Goal: Task Accomplishment & Management: Use online tool/utility

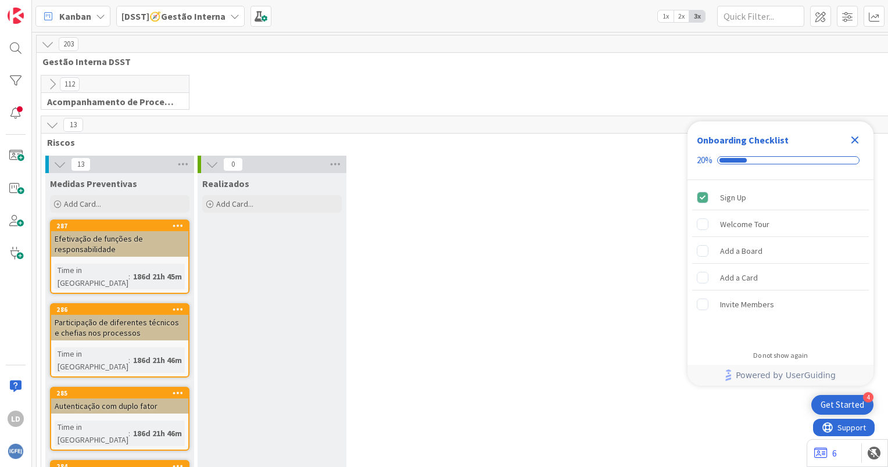
click at [858, 136] on icon "Close Checklist" at bounding box center [855, 140] width 14 height 14
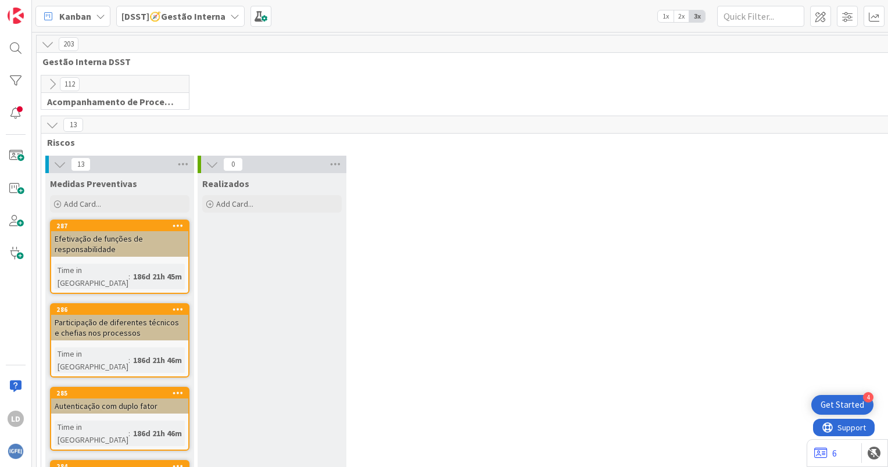
click at [230, 14] on icon at bounding box center [234, 16] width 9 height 9
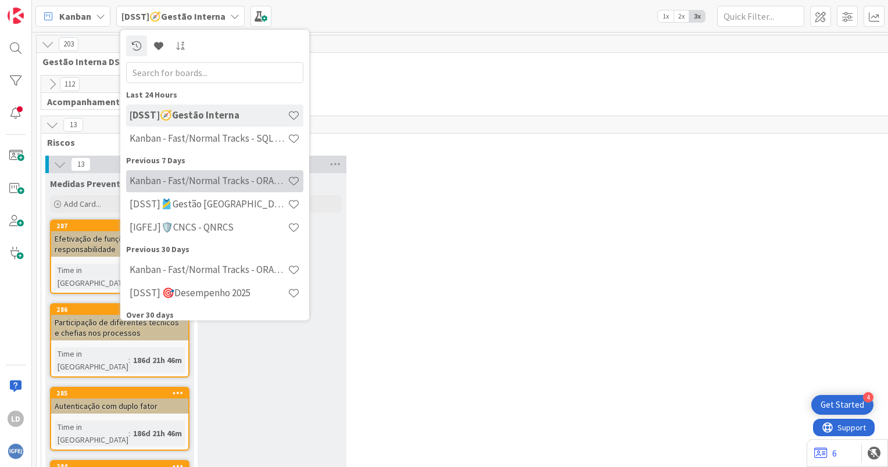
click at [237, 177] on h4 "Kanban - Fast/Normal Tracks - ORACLE TEAM | IGFEJ" at bounding box center [209, 182] width 158 height 12
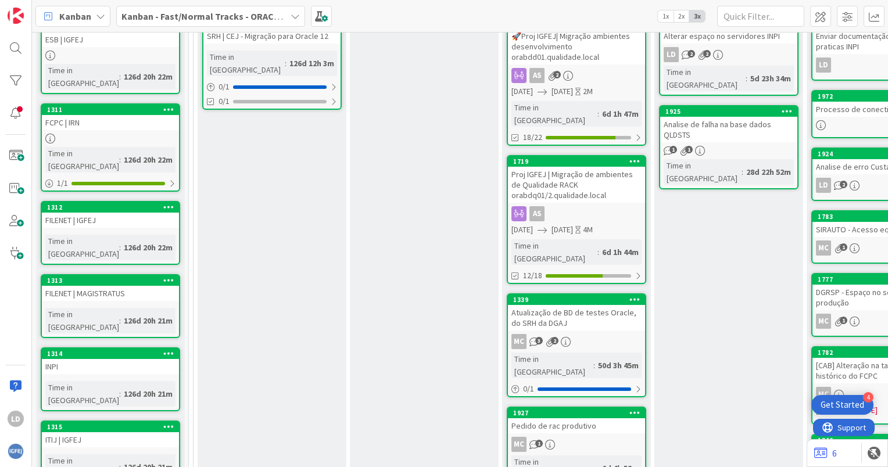
scroll to position [349, 0]
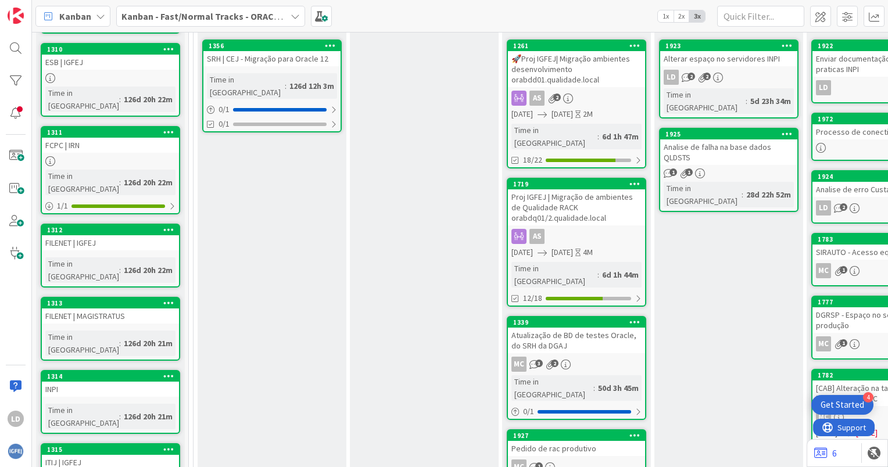
click at [581, 71] on div "🚀Proj IGFEJ| Migração ambientes desenvolvimento orabdd01.qualidade.local" at bounding box center [576, 69] width 137 height 36
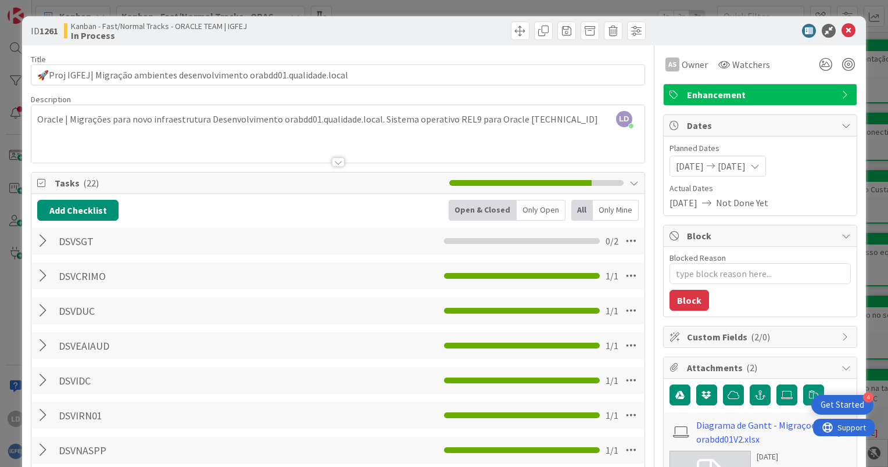
click at [839, 23] on div "ID 1261 Kanban - Fast/Normal Tracks - ORACLE TEAM | IGFEJ In Process" at bounding box center [444, 30] width 844 height 29
click at [842, 28] on icon at bounding box center [849, 31] width 14 height 14
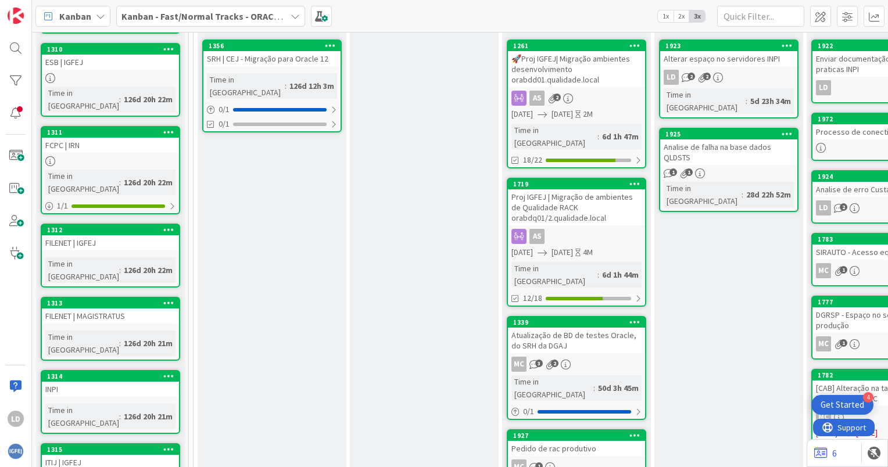
click at [579, 203] on div "Proj IGFEJ | Migração de ambientes de Qualidade RACK orabdq01/2.qualidade.local" at bounding box center [576, 208] width 137 height 36
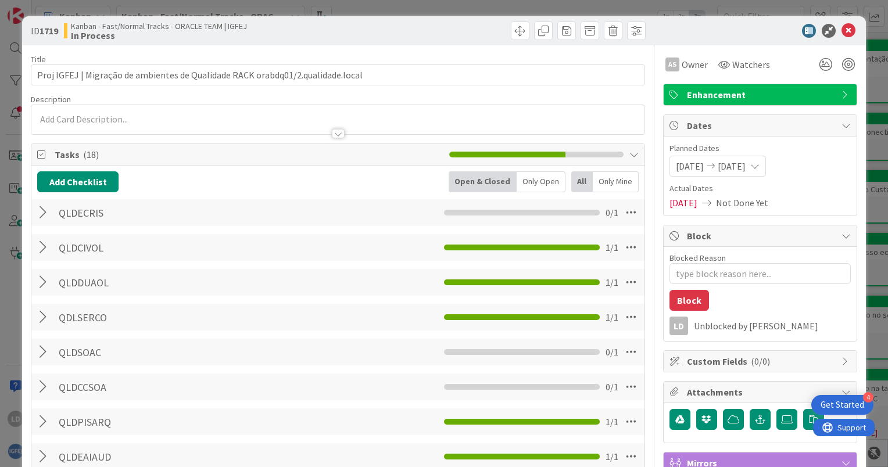
type textarea "x"
click at [96, 183] on button "Add Checklist" at bounding box center [77, 181] width 81 height 21
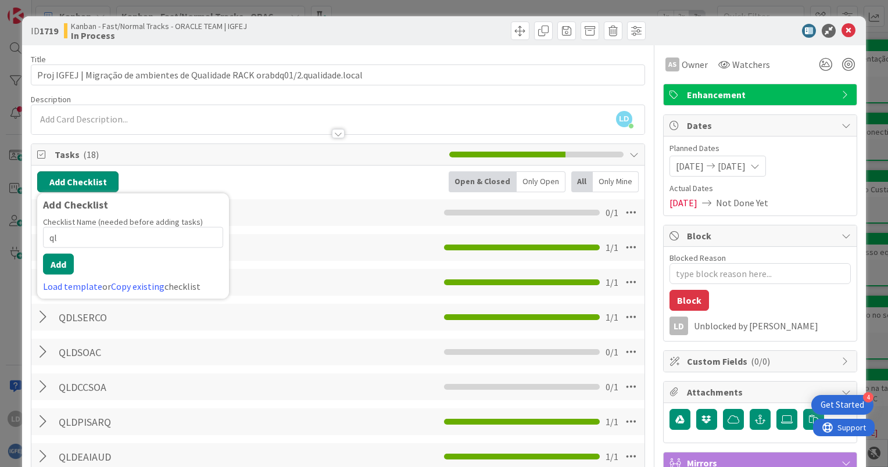
type input "q"
click at [196, 126] on div at bounding box center [337, 128] width 613 height 12
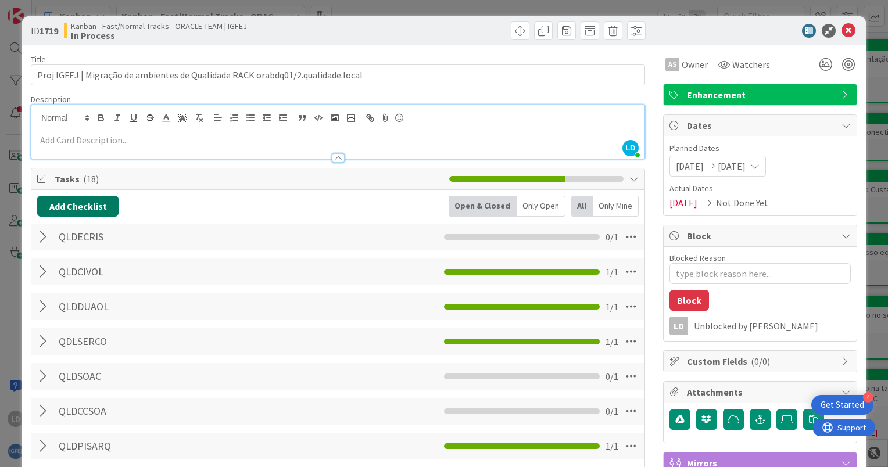
click at [87, 200] on button "Add Checklist" at bounding box center [77, 206] width 81 height 21
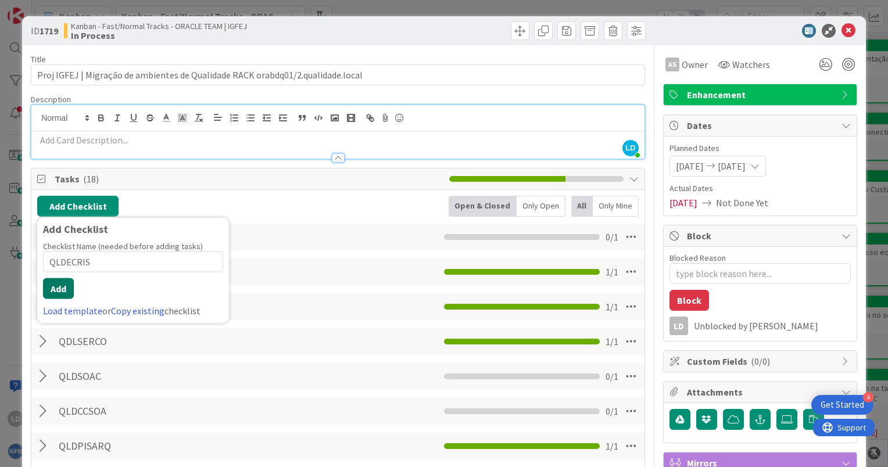
type input "QLDECRIS"
click at [70, 287] on button "Add" at bounding box center [58, 288] width 31 height 21
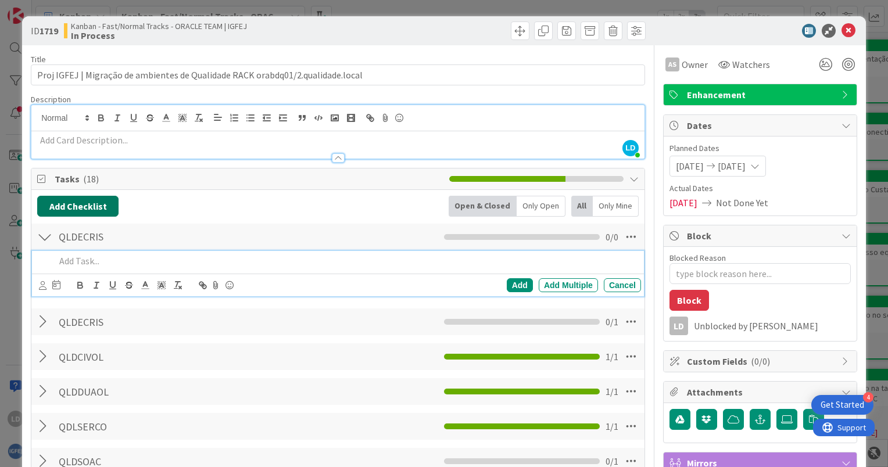
type textarea "x"
click at [516, 284] on div "Add" at bounding box center [520, 285] width 26 height 14
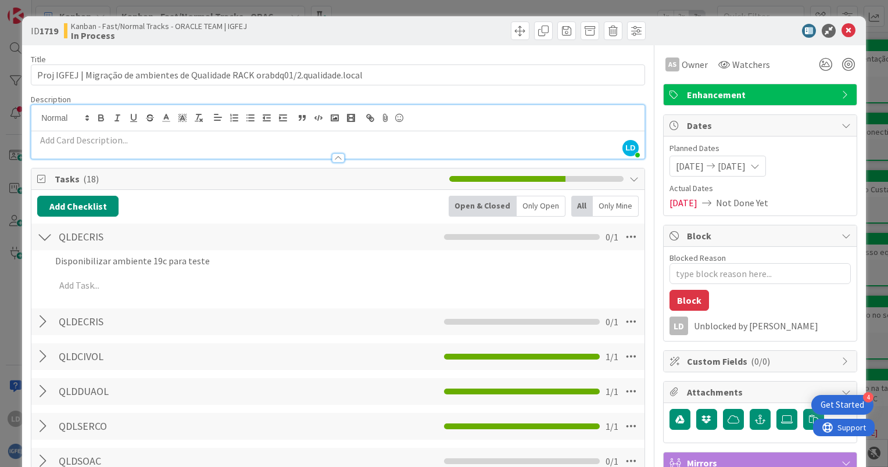
type textarea "x"
click at [78, 201] on button "Add Checklist" at bounding box center [77, 206] width 81 height 21
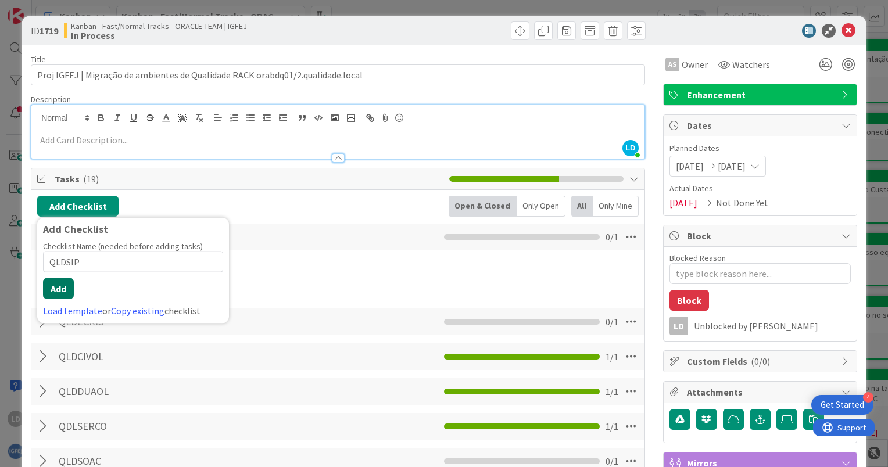
type input "QLDSIP"
click at [64, 288] on button "Add" at bounding box center [58, 288] width 31 height 21
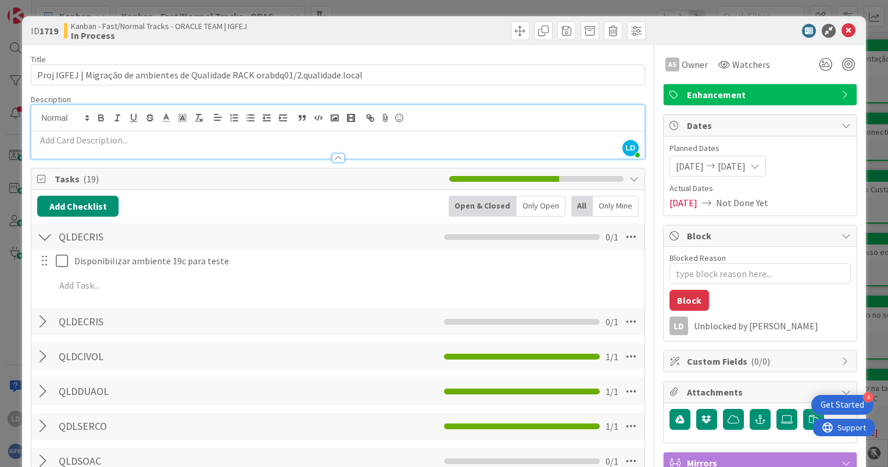
type textarea "x"
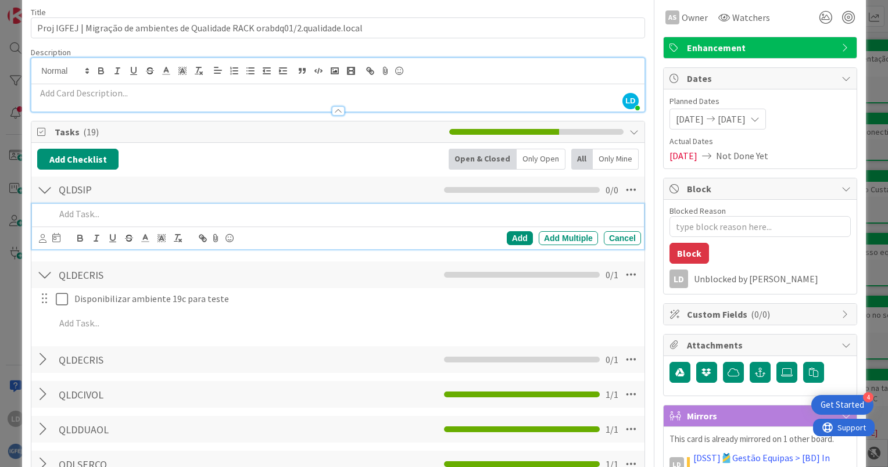
scroll to position [116, 0]
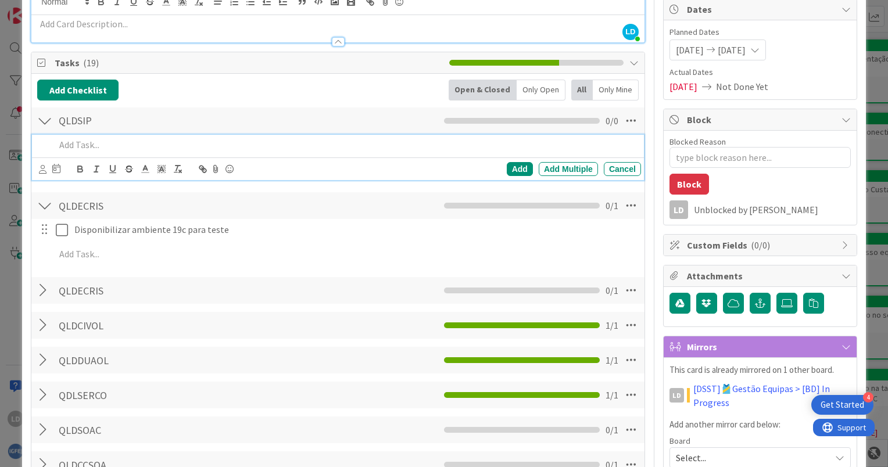
click at [44, 289] on div at bounding box center [44, 290] width 15 height 21
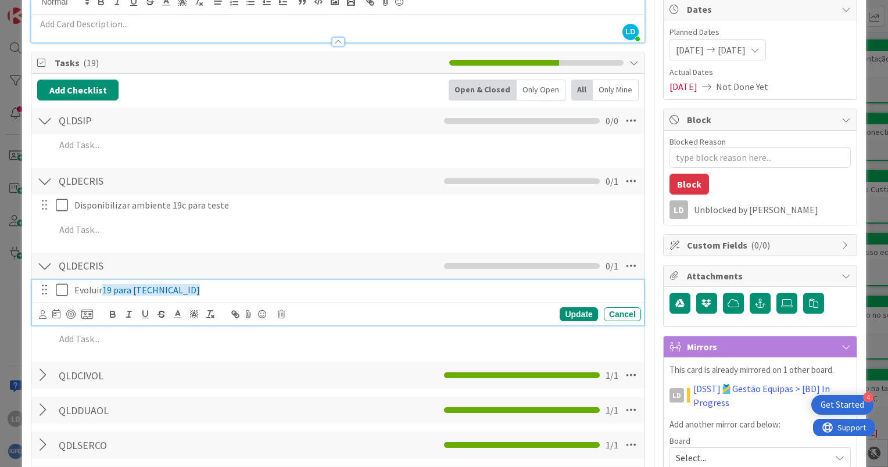
click at [184, 288] on p "Evoluir 19 para [TECHNICAL_ID]" at bounding box center [355, 290] width 562 height 13
drag, startPoint x: 188, startPoint y: 291, endPoint x: 72, endPoint y: 291, distance: 116.3
click at [72, 291] on div "Evoluir 19 para [TECHNICAL_ID]" at bounding box center [355, 290] width 571 height 20
copy p "Evoluir 19 para [TECHNICAL_ID]"
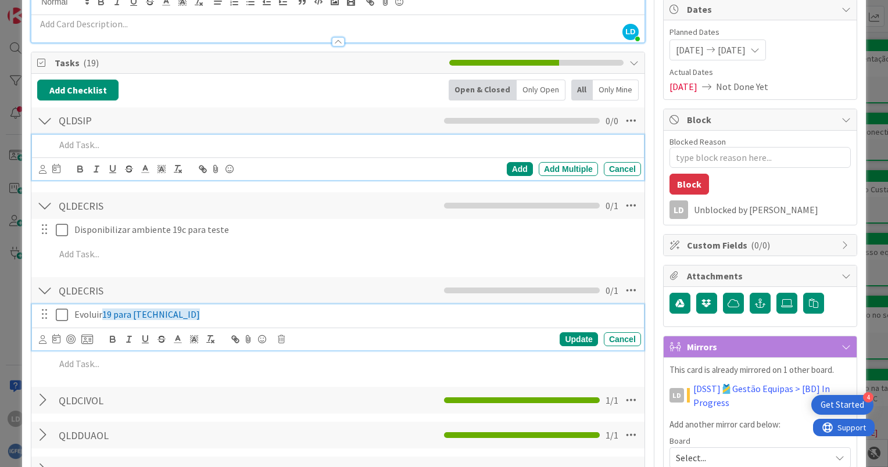
click at [80, 140] on p at bounding box center [345, 144] width 581 height 13
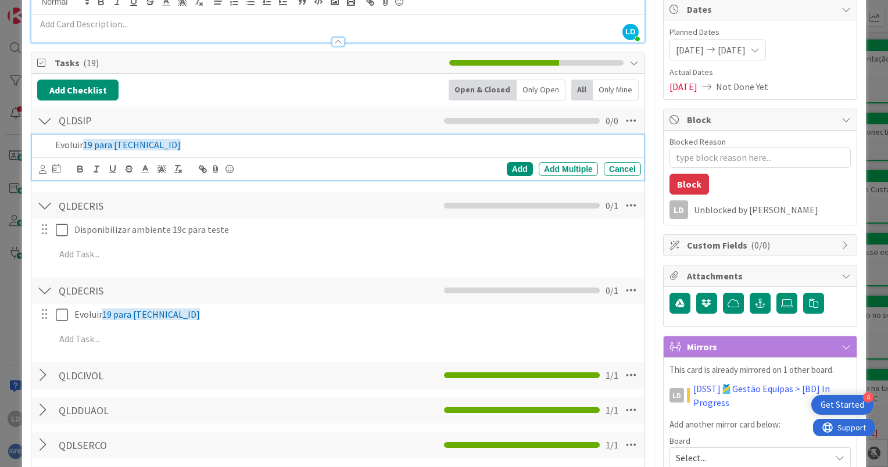
click at [94, 141] on span "19 para [TECHNICAL_ID]" at bounding box center [132, 145] width 98 height 12
drag, startPoint x: 92, startPoint y: 142, endPoint x: 51, endPoint y: 142, distance: 41.3
click at [51, 142] on div "Evoluir 19 para [TECHNICAL_ID]" at bounding box center [346, 145] width 591 height 20
click at [517, 167] on div "Add" at bounding box center [520, 169] width 26 height 14
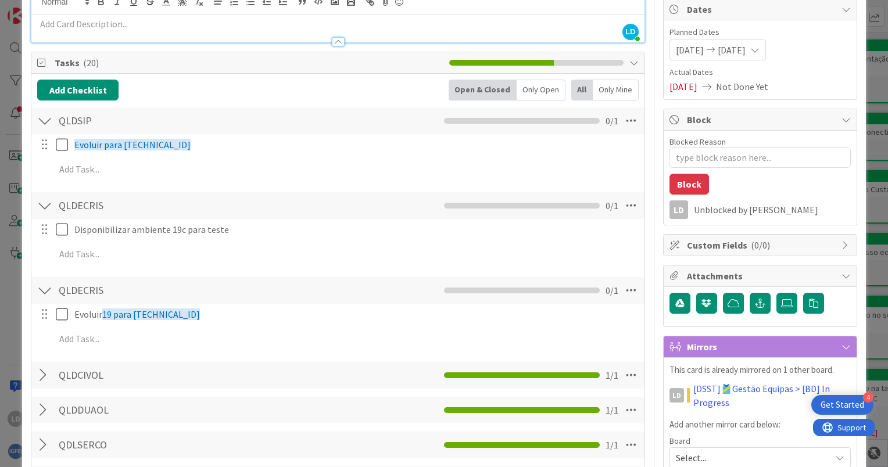
click at [42, 119] on div at bounding box center [44, 120] width 15 height 21
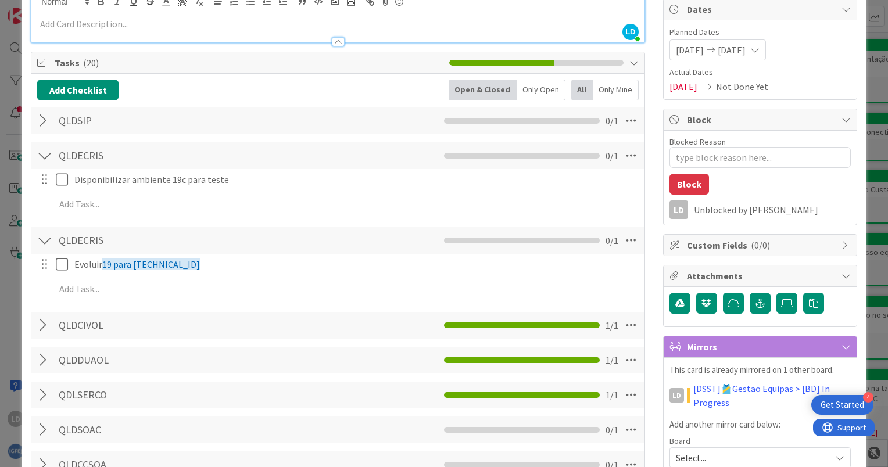
click at [44, 149] on div at bounding box center [44, 155] width 15 height 21
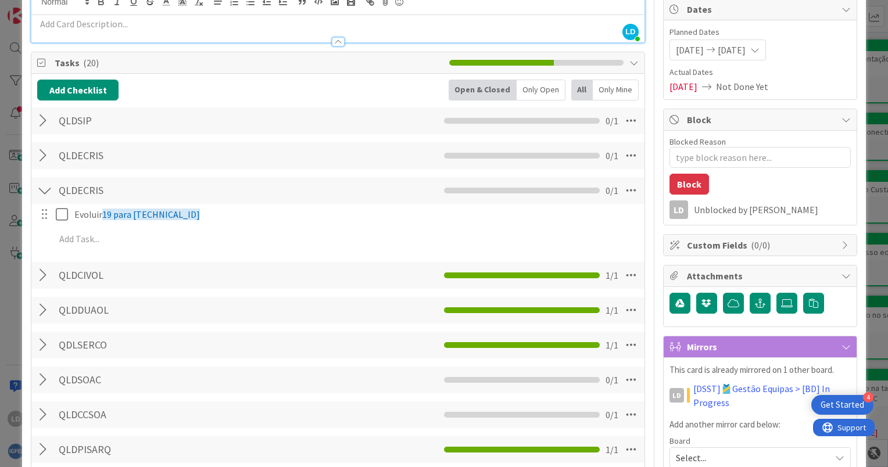
click at [47, 189] on div at bounding box center [44, 190] width 15 height 21
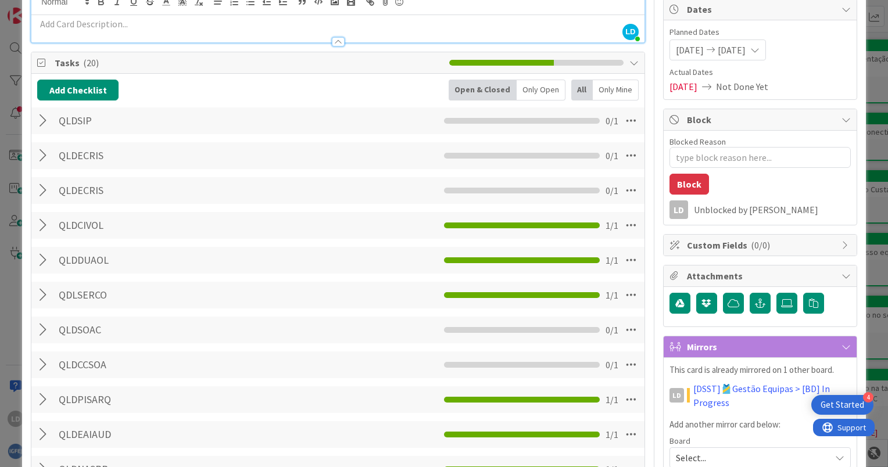
click at [41, 158] on div at bounding box center [44, 155] width 15 height 21
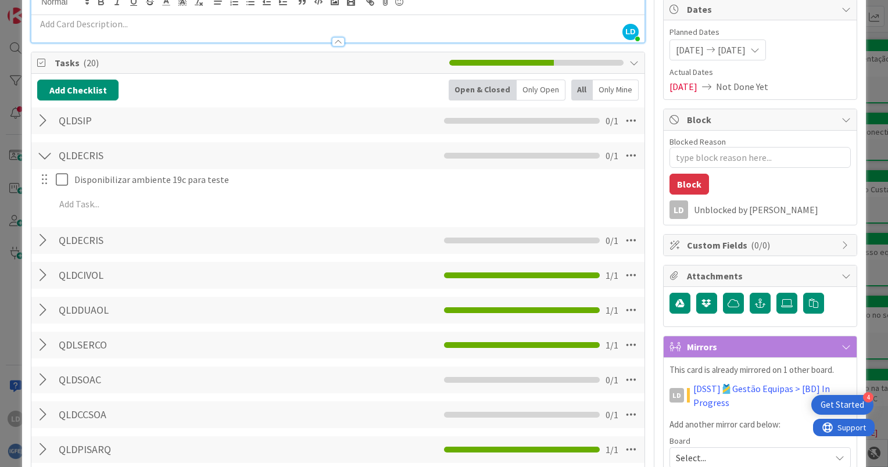
click at [42, 237] on div at bounding box center [44, 240] width 15 height 21
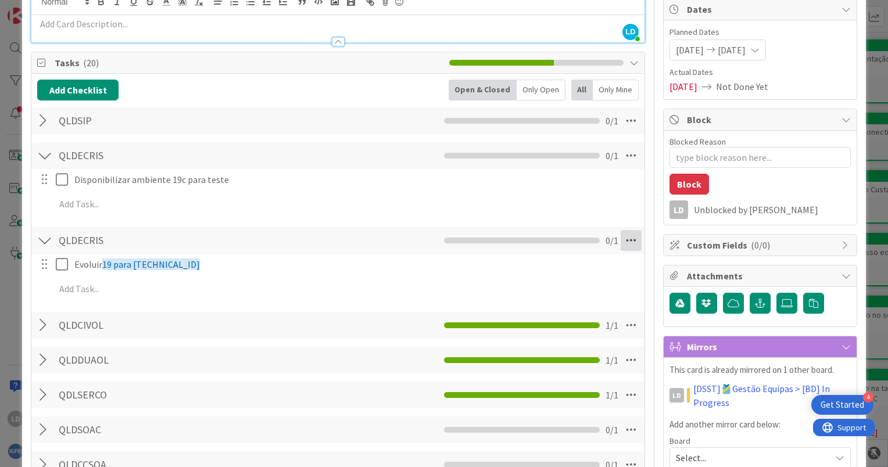
click at [621, 238] on icon at bounding box center [631, 240] width 21 height 21
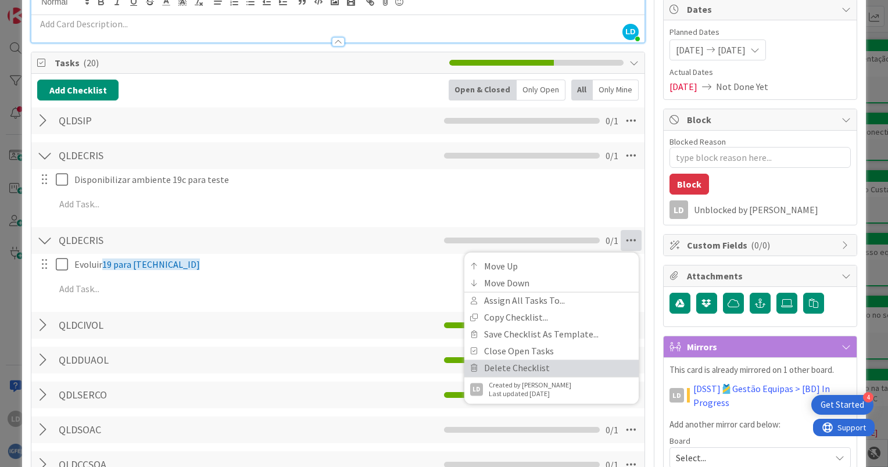
click at [525, 365] on link "Delete Checklist" at bounding box center [551, 368] width 174 height 17
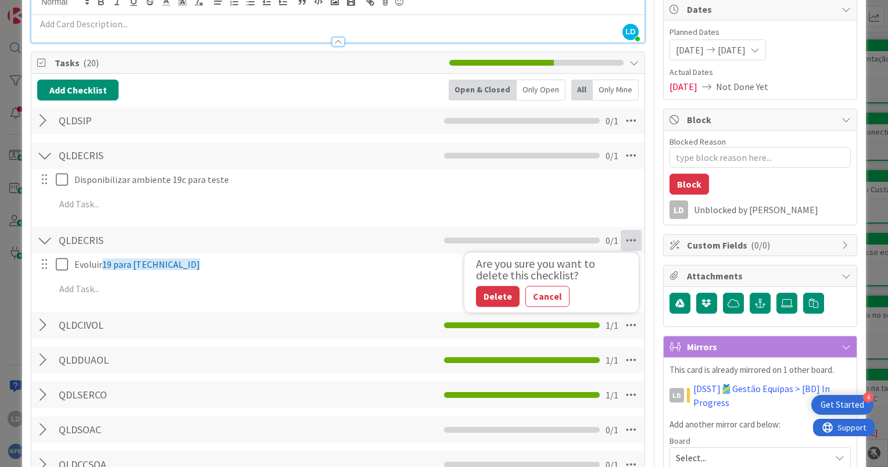
drag, startPoint x: 525, startPoint y: 365, endPoint x: 532, endPoint y: 333, distance: 32.6
click at [532, 333] on div "Add Checklist Back Open & Closed Only Open All Only Mine QLDSIP Checklist Name …" at bounding box center [338, 462] width 602 height 764
click at [623, 244] on icon at bounding box center [631, 240] width 21 height 21
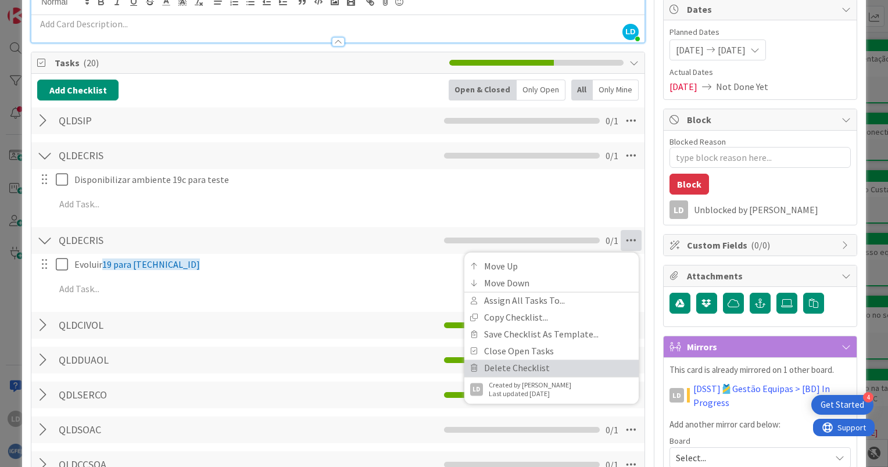
click at [513, 364] on link "Delete Checklist" at bounding box center [551, 368] width 174 height 17
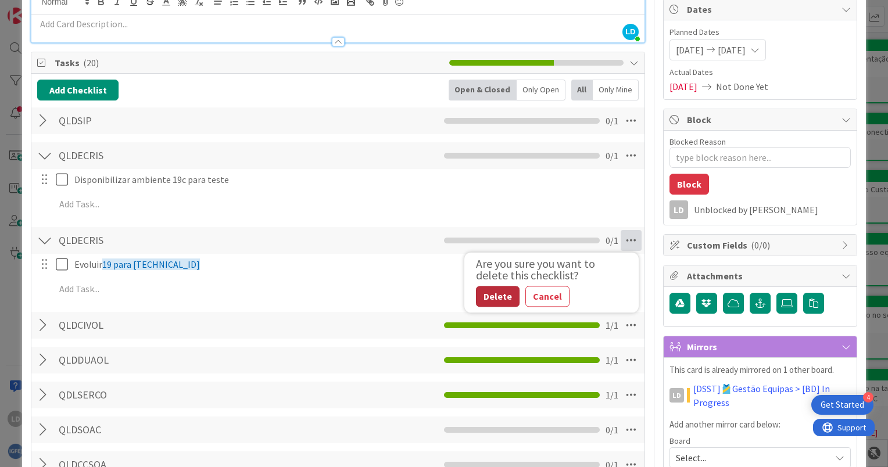
click at [488, 293] on button "Delete" at bounding box center [498, 296] width 44 height 21
click at [487, 297] on button "Delete" at bounding box center [498, 296] width 44 height 21
type textarea "x"
